Goal: Task Accomplishment & Management: Manage account settings

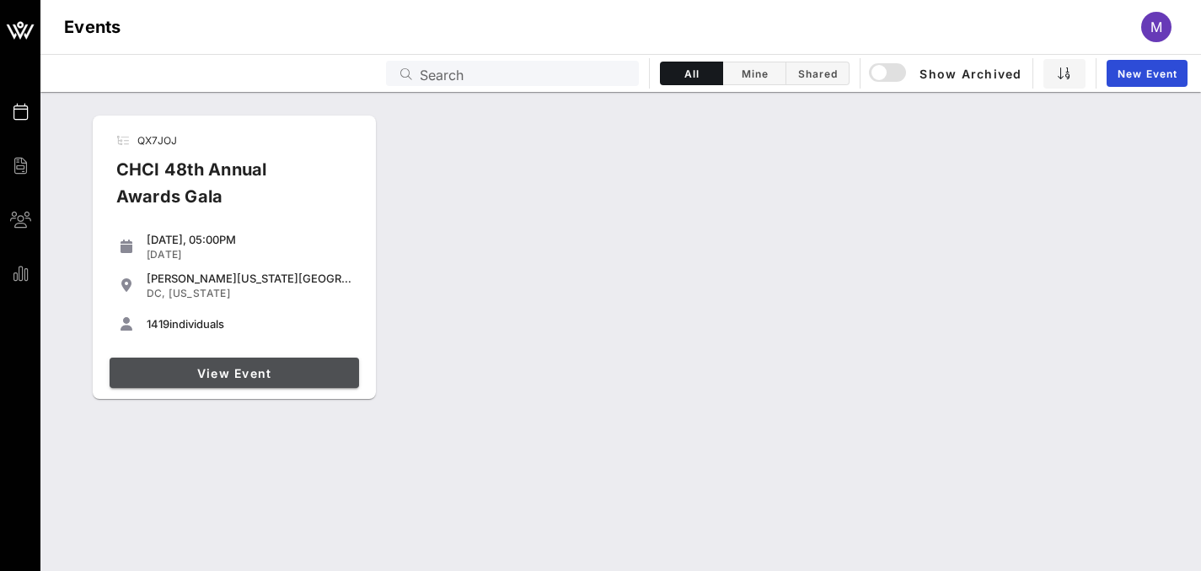
click at [223, 373] on span "View Event" at bounding box center [234, 373] width 236 height 14
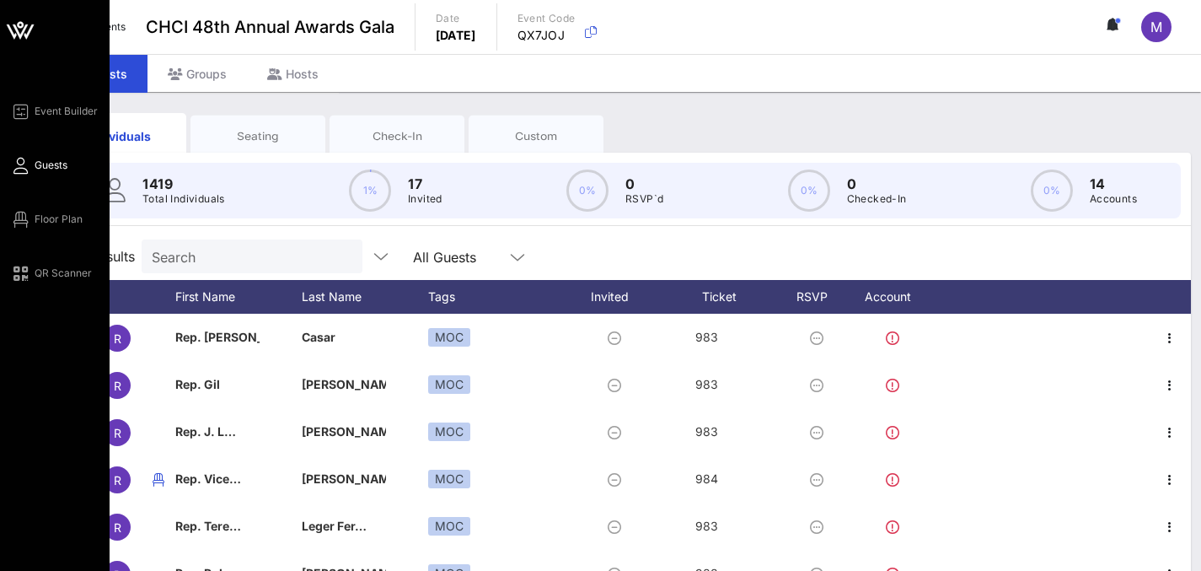
click at [31, 232] on div "Event Builder Guests Floor Plan QR Scanner" at bounding box center [59, 192] width 99 height 182
click at [35, 226] on span "Floor Plan" at bounding box center [59, 219] width 48 height 15
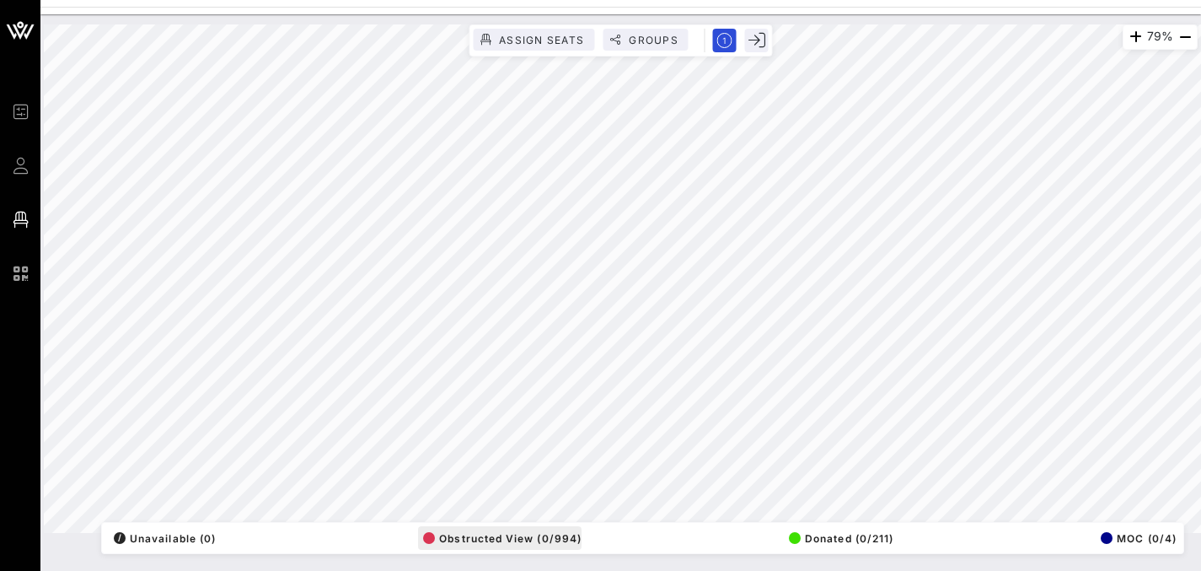
click at [564, 527] on div "79% Assign Seats Groups Exit All Reserved Shared Total Guests 1401 Total Seated…" at bounding box center [621, 278] width 1154 height 508
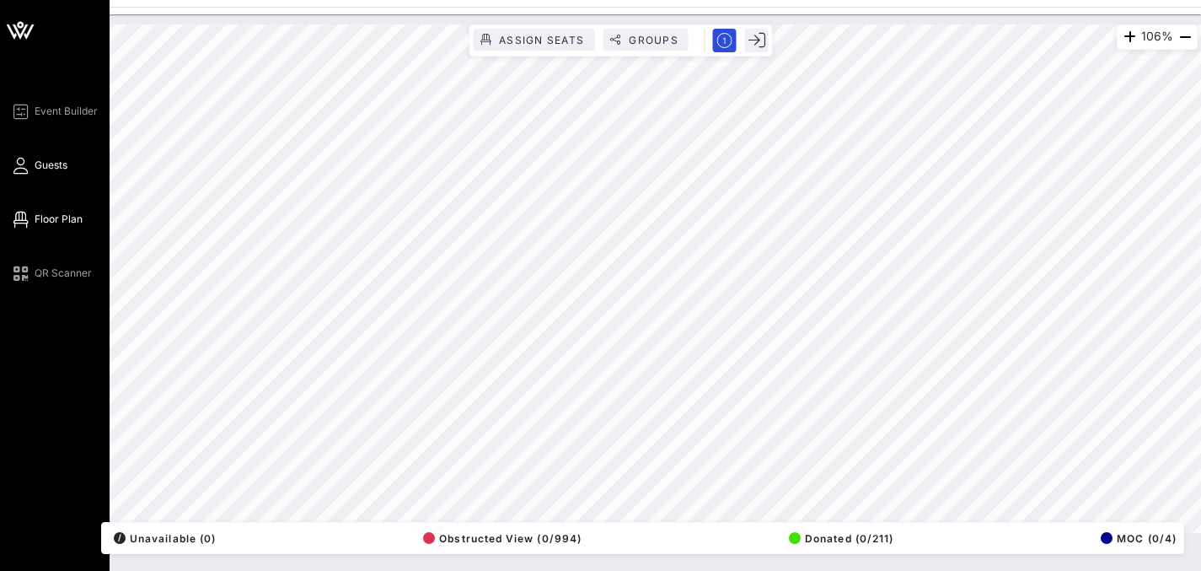
click at [39, 169] on span "Guests" at bounding box center [51, 165] width 33 height 15
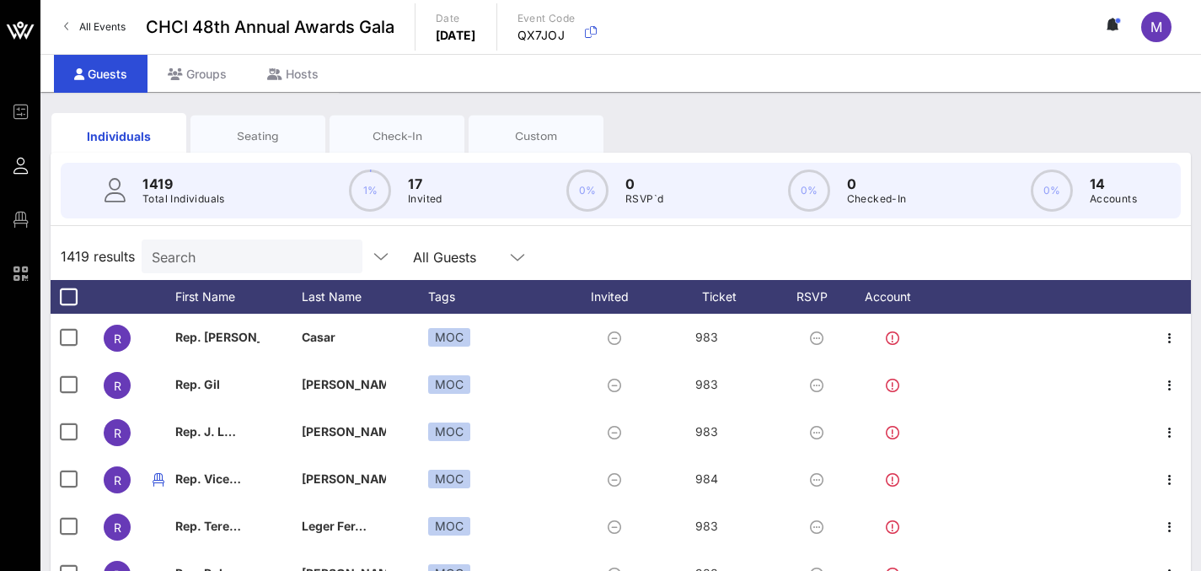
drag, startPoint x: 193, startPoint y: 271, endPoint x: 212, endPoint y: 247, distance: 30.7
click at [196, 269] on div "Search" at bounding box center [250, 256] width 197 height 34
